Goal: Find specific page/section: Find specific page/section

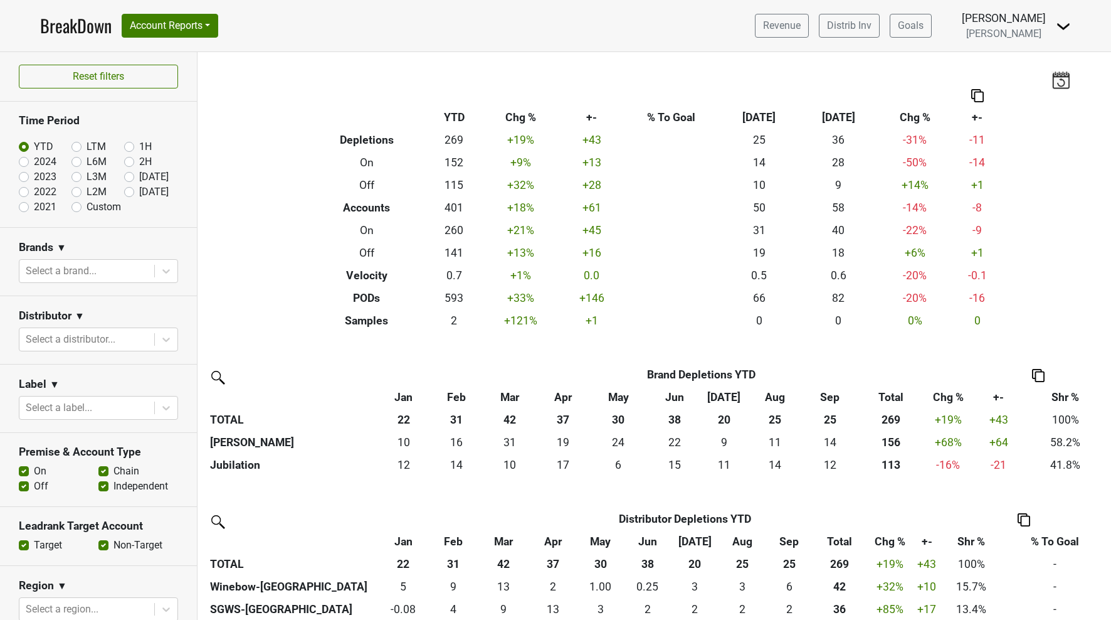
scroll to position [17, 0]
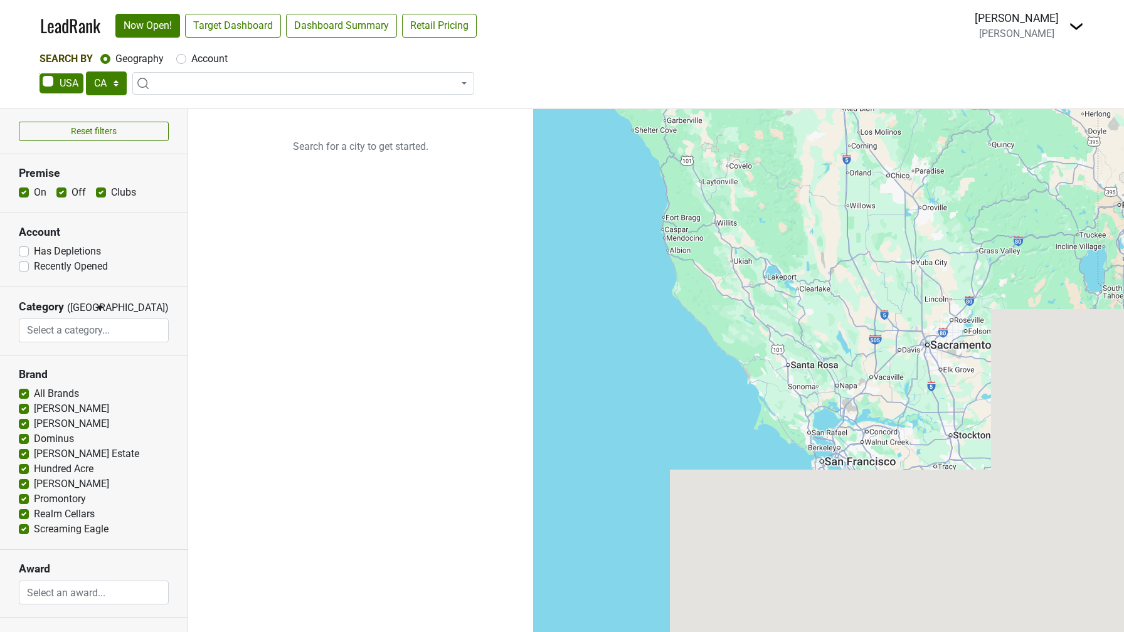
select select "CA"
select select
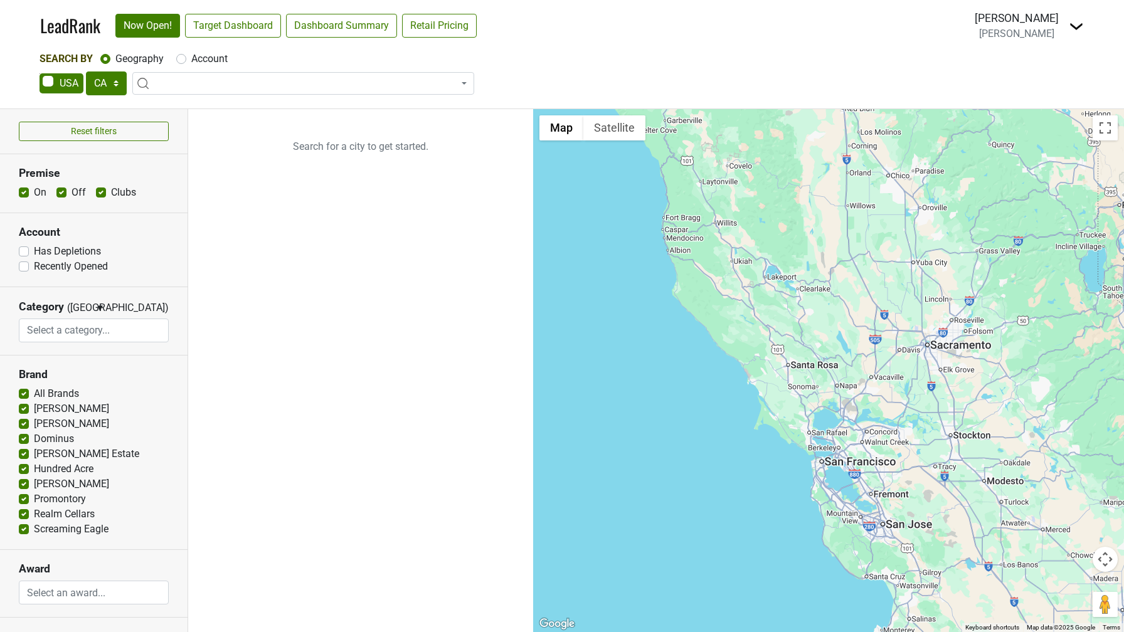
click at [191, 59] on label "Account" at bounding box center [209, 58] width 36 height 15
click at [180, 59] on input "Account" at bounding box center [181, 57] width 10 height 13
radio input "true"
